Goal: Task Accomplishment & Management: Use online tool/utility

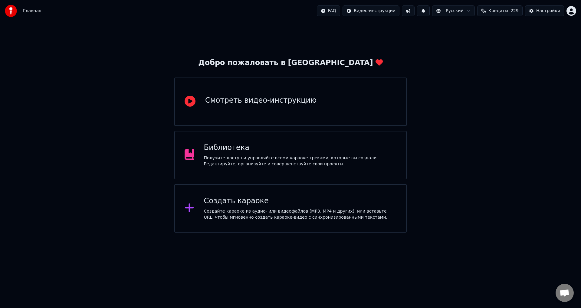
click at [385, 144] on div "Библиотека" at bounding box center [300, 148] width 193 height 10
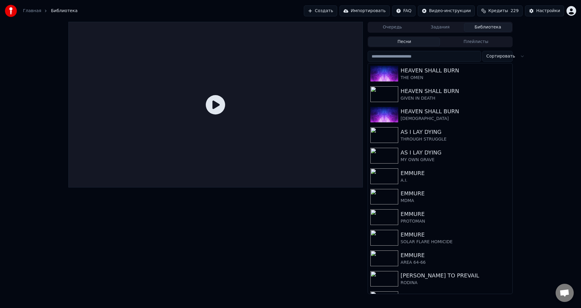
click at [540, 88] on div "Очередь Задания Библиотека Песни Плейлисты Сортировать HEAVEN SHALL BURN THE OM…" at bounding box center [290, 158] width 581 height 272
click at [421, 107] on div "HEAVEN SHALL BURN GODIVA" at bounding box center [440, 114] width 144 height 21
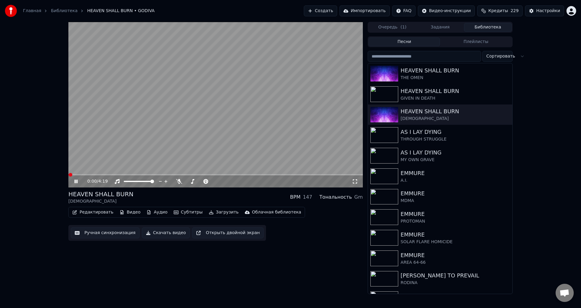
click at [76, 181] on icon at bounding box center [75, 182] width 3 height 4
click at [130, 212] on button "Видео" at bounding box center [130, 212] width 26 height 8
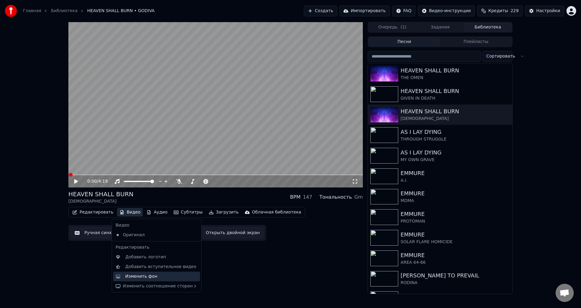
click at [148, 275] on div "Изменить фон" at bounding box center [141, 276] width 32 height 6
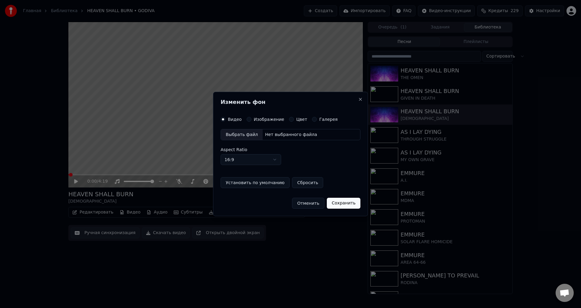
click at [247, 119] on button "Изображение" at bounding box center [249, 119] width 5 height 5
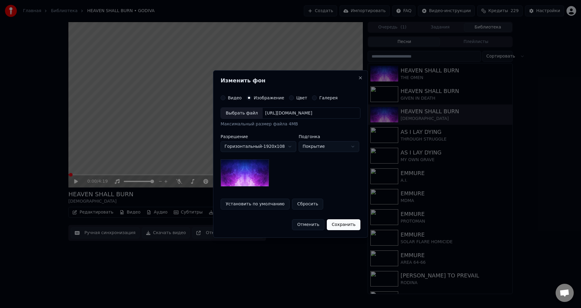
click at [245, 112] on div "Выбрать файл" at bounding box center [242, 113] width 42 height 11
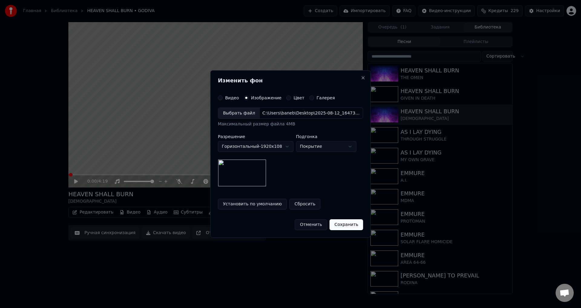
click at [337, 223] on button "Сохранить" at bounding box center [347, 224] width 34 height 11
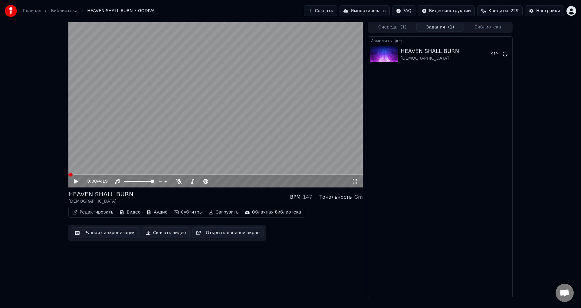
click at [449, 176] on div "Изменить фон HEAVEN SHALL BURN [DEMOGRAPHIC_DATA] 91 %" at bounding box center [440, 167] width 145 height 262
click at [469, 52] on button "Воспроизвести" at bounding box center [479, 54] width 44 height 11
click at [94, 175] on span at bounding box center [215, 174] width 295 height 1
click at [114, 173] on video at bounding box center [215, 105] width 295 height 166
click at [114, 174] on span at bounding box center [215, 174] width 295 height 1
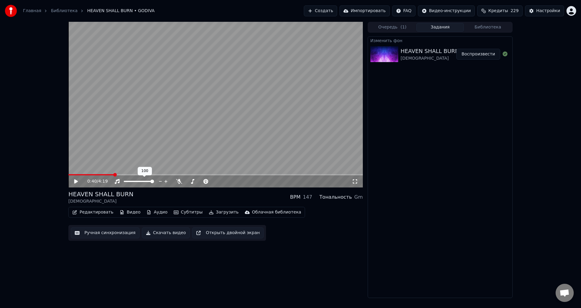
click at [250, 130] on video at bounding box center [215, 105] width 295 height 166
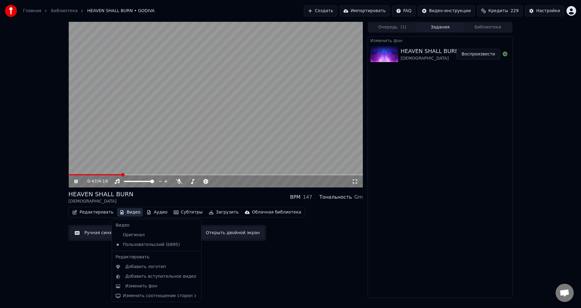
click at [126, 213] on button "Видео" at bounding box center [130, 212] width 26 height 8
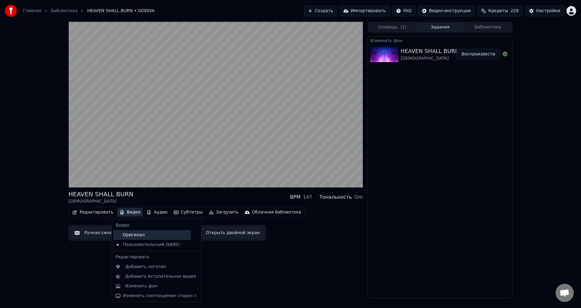
click at [150, 236] on div "Оригинал" at bounding box center [152, 235] width 78 height 10
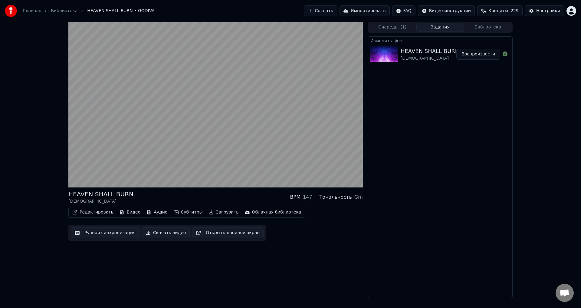
click at [127, 212] on button "Видео" at bounding box center [130, 212] width 26 height 8
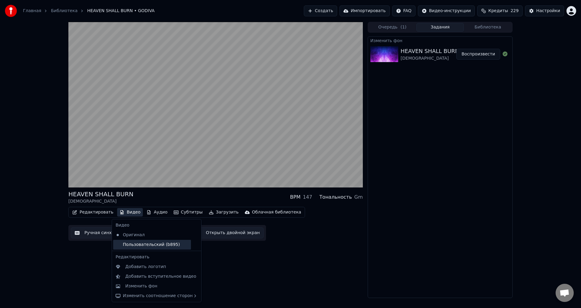
click at [143, 243] on div "Пользовательский (b895)" at bounding box center [152, 245] width 78 height 10
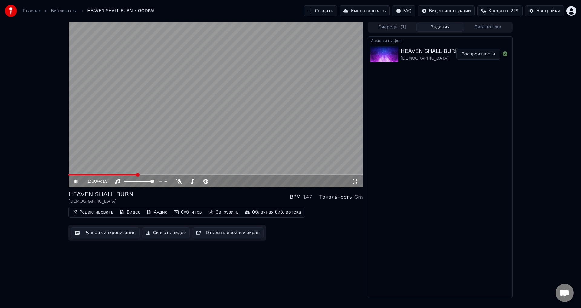
click at [213, 193] on div "HEAVEN SHALL BURN GODIVA BPM 147 Тональность Gm" at bounding box center [215, 197] width 295 height 15
click at [179, 174] on video at bounding box center [215, 105] width 295 height 166
click at [180, 175] on span at bounding box center [215, 174] width 295 height 1
click at [193, 134] on video at bounding box center [215, 105] width 295 height 166
click at [191, 133] on video at bounding box center [215, 105] width 295 height 166
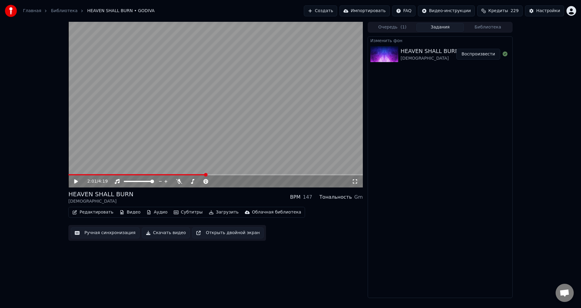
click at [121, 210] on button "Видео" at bounding box center [130, 212] width 26 height 8
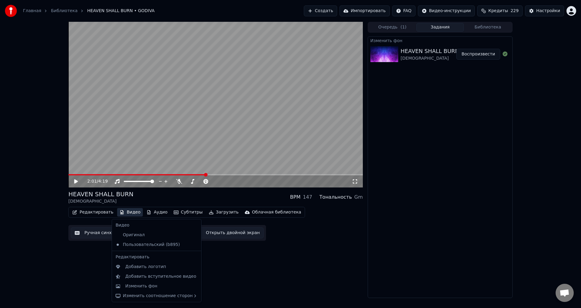
click at [256, 257] on div "2:01 / 4:19 HEAVEN SHALL BURN GODIVA BPM 147 Тональность Gm Редактировать Видео…" at bounding box center [215, 160] width 295 height 276
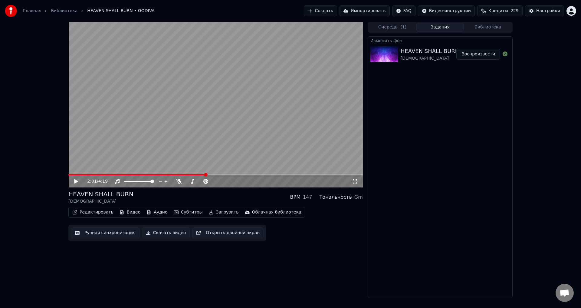
click at [214, 212] on button "Загрузить" at bounding box center [223, 212] width 35 height 8
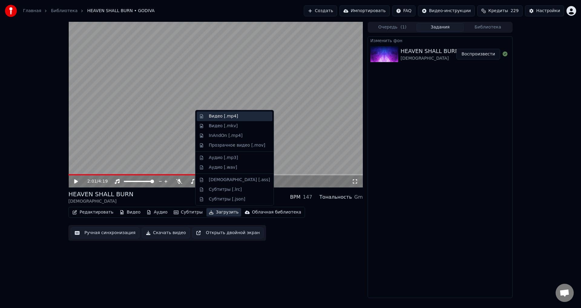
click at [227, 119] on div "Видео [.mp4]" at bounding box center [223, 116] width 29 height 6
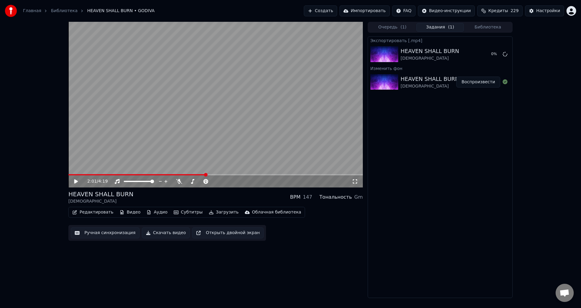
click at [213, 212] on button "Загрузить" at bounding box center [223, 212] width 35 height 8
click at [334, 234] on div "Редактировать Видео Аудио Субтитры Загрузить Облачная библиотека Ручная синхрон…" at bounding box center [215, 224] width 295 height 34
click at [245, 194] on div "HEAVEN SHALL BURN GODIVA BPM 147 Тональность Gm" at bounding box center [215, 197] width 295 height 15
click at [204, 196] on div "HEAVEN SHALL BURN GODIVA BPM 147 Тональность Gm" at bounding box center [215, 197] width 295 height 15
click at [481, 183] on div "Экспортировать [.mp4] HEAVEN SHALL BURN GODIVA 45 % Изменить фон HEAVEN SHALL B…" at bounding box center [440, 167] width 145 height 262
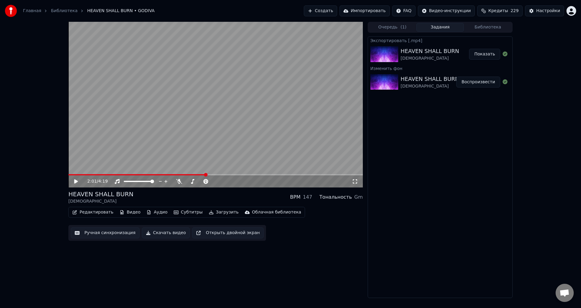
click at [474, 203] on div "Экспортировать [.mp4] HEAVEN SHALL BURN GODIVA Показать Изменить фон HEAVEN SHA…" at bounding box center [440, 167] width 145 height 262
click at [483, 54] on button "Показать" at bounding box center [484, 54] width 31 height 11
